Goal: Contribute content: Contribute content

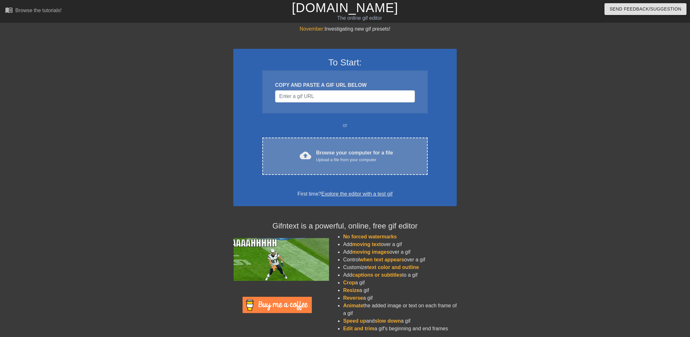
click at [319, 144] on div "cloud_upload Browse your computer for a file Upload a file from your computer C…" at bounding box center [344, 156] width 165 height 37
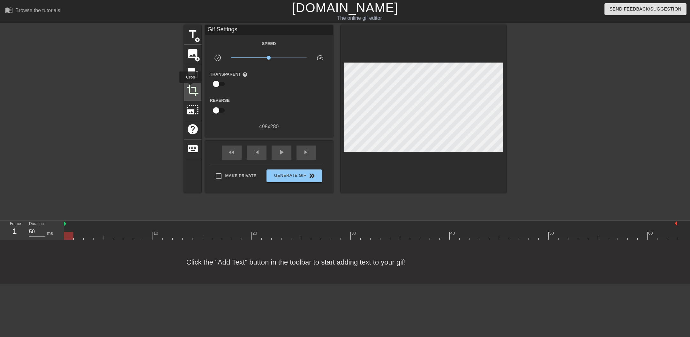
click at [191, 87] on span "crop" at bounding box center [193, 90] width 12 height 12
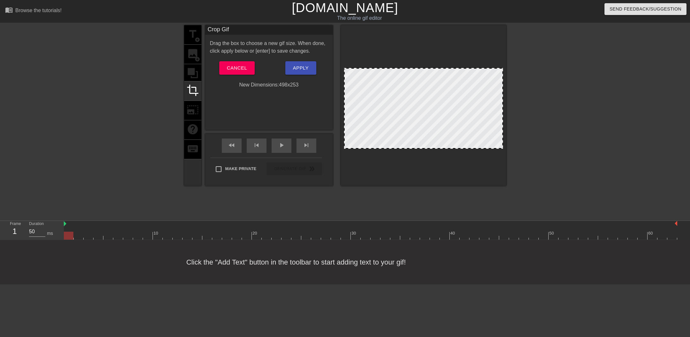
drag, startPoint x: 430, startPoint y: 59, endPoint x: 429, endPoint y: 68, distance: 8.7
click at [429, 68] on div at bounding box center [424, 68] width 158 height 3
drag, startPoint x: 436, startPoint y: 148, endPoint x: 438, endPoint y: 139, distance: 8.7
click at [438, 139] on div at bounding box center [424, 139] width 158 height 3
click at [303, 65] on span "Apply" at bounding box center [301, 68] width 16 height 8
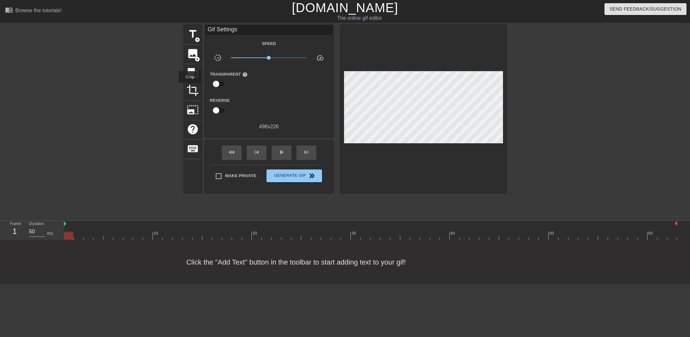
drag, startPoint x: 190, startPoint y: 87, endPoint x: 202, endPoint y: 87, distance: 11.8
click at [191, 87] on span "crop" at bounding box center [193, 90] width 12 height 12
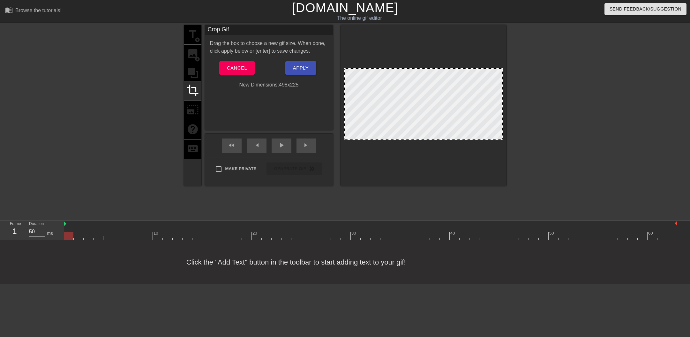
click at [430, 139] on div at bounding box center [424, 139] width 158 height 3
click at [302, 66] on span "Apply" at bounding box center [301, 68] width 16 height 8
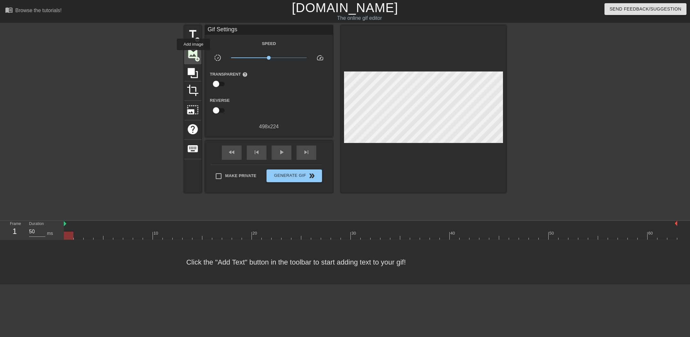
click at [194, 55] on span "image" at bounding box center [193, 54] width 12 height 12
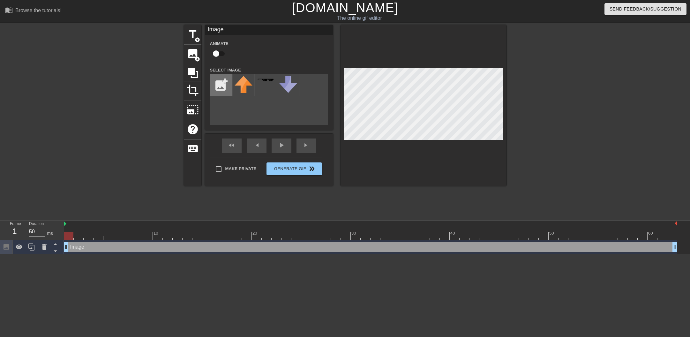
click at [223, 81] on input "file" at bounding box center [221, 85] width 22 height 22
type input "C:\fakepath\black.png"
click at [239, 82] on img at bounding box center [244, 80] width 18 height 4
drag, startPoint x: 70, startPoint y: 235, endPoint x: 320, endPoint y: 210, distance: 250.5
click at [251, 237] on div at bounding box center [247, 236] width 10 height 8
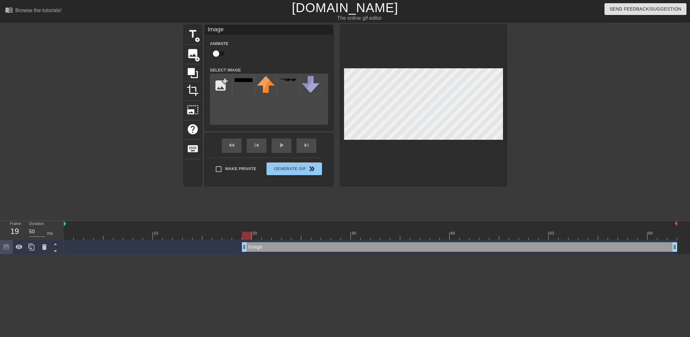
drag, startPoint x: 66, startPoint y: 247, endPoint x: 247, endPoint y: 235, distance: 181.4
drag, startPoint x: 231, startPoint y: 234, endPoint x: 19, endPoint y: 224, distance: 212.5
click at [18, 224] on div "Frame 1 Duration 50 ms 10 20 30 40 50 60 Image drag_handle drag_handle" at bounding box center [345, 238] width 690 height 34
click at [299, 204] on div "title add_circle image add_circle crop photo_size_select_large help keyboard Im…" at bounding box center [345, 121] width 322 height 192
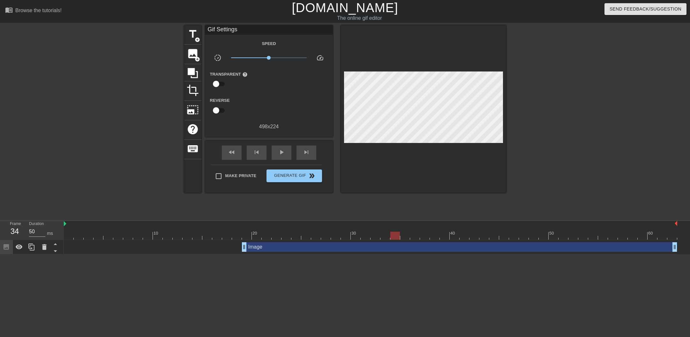
drag, startPoint x: 255, startPoint y: 233, endPoint x: 395, endPoint y: 237, distance: 139.8
click at [396, 237] on div at bounding box center [371, 236] width 614 height 8
drag, startPoint x: 393, startPoint y: 235, endPoint x: 250, endPoint y: 217, distance: 144.5
click at [250, 217] on div "menu_book Browse the tutorials! [DOMAIN_NAME] The online gif editor Send Feedba…" at bounding box center [345, 127] width 690 height 254
